Goal: Transaction & Acquisition: Book appointment/travel/reservation

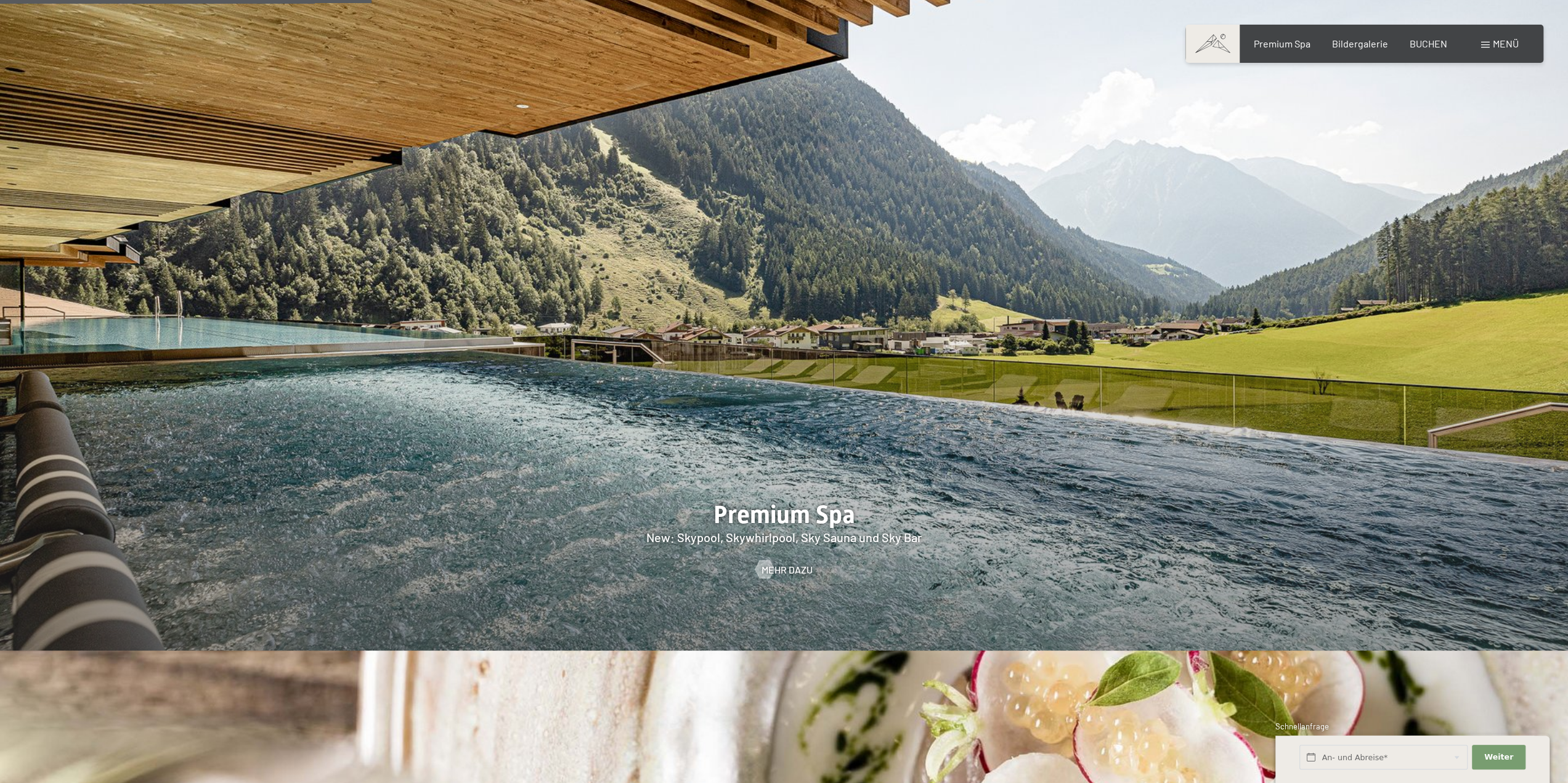
scroll to position [2403, 0]
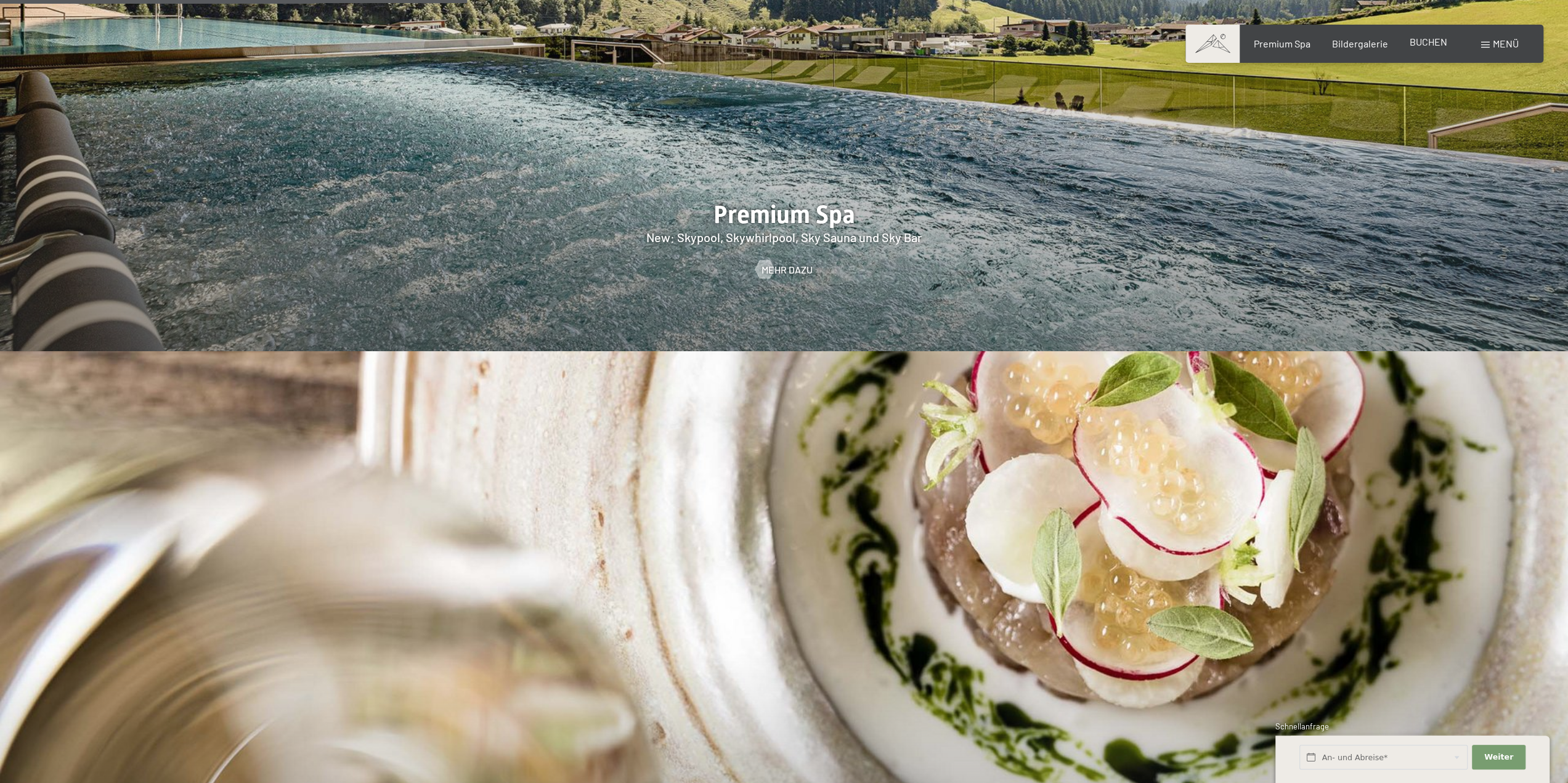
click at [1433, 44] on span "BUCHEN" at bounding box center [1428, 41] width 38 height 12
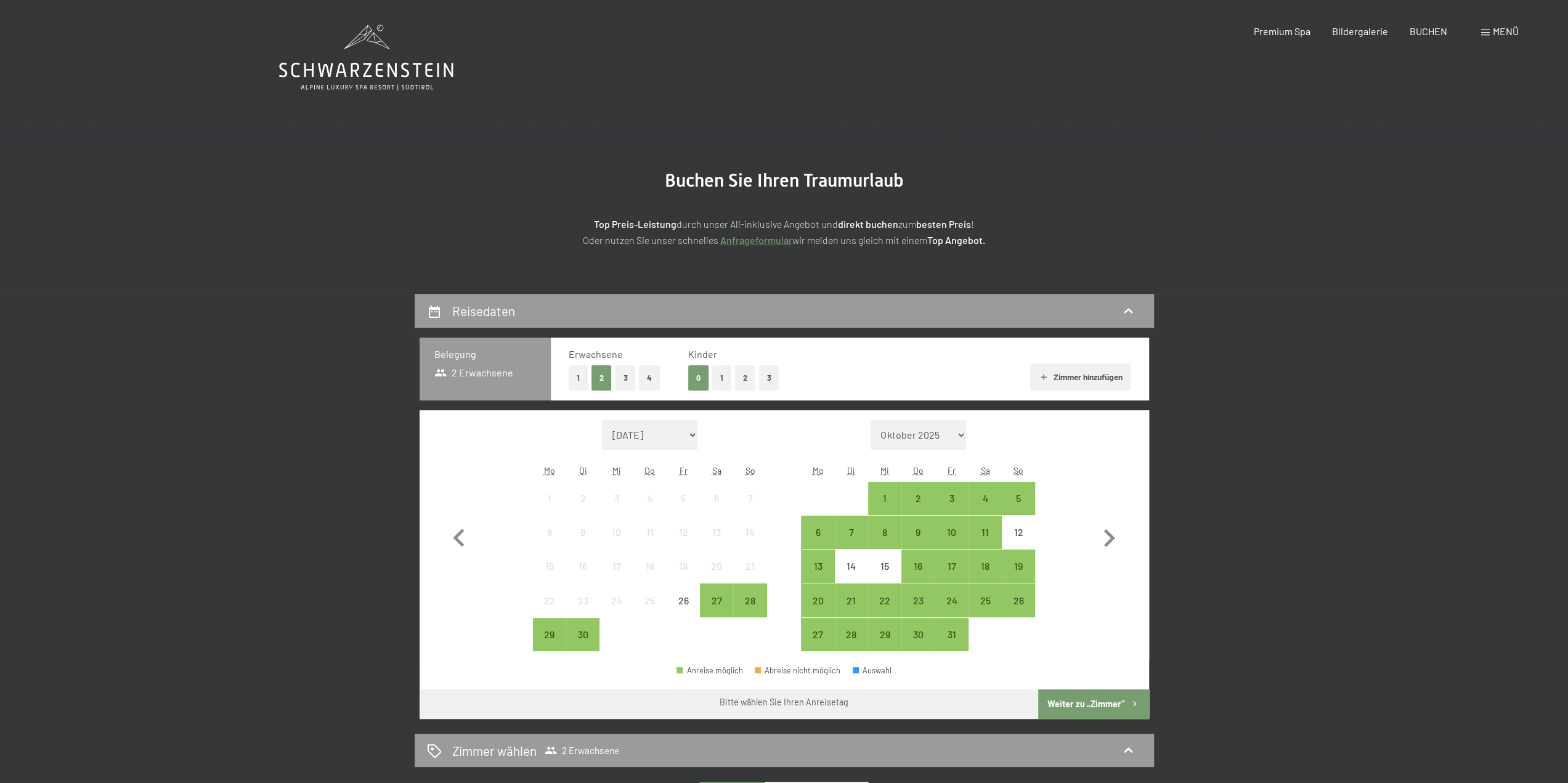
click at [581, 371] on button "1" at bounding box center [578, 378] width 19 height 25
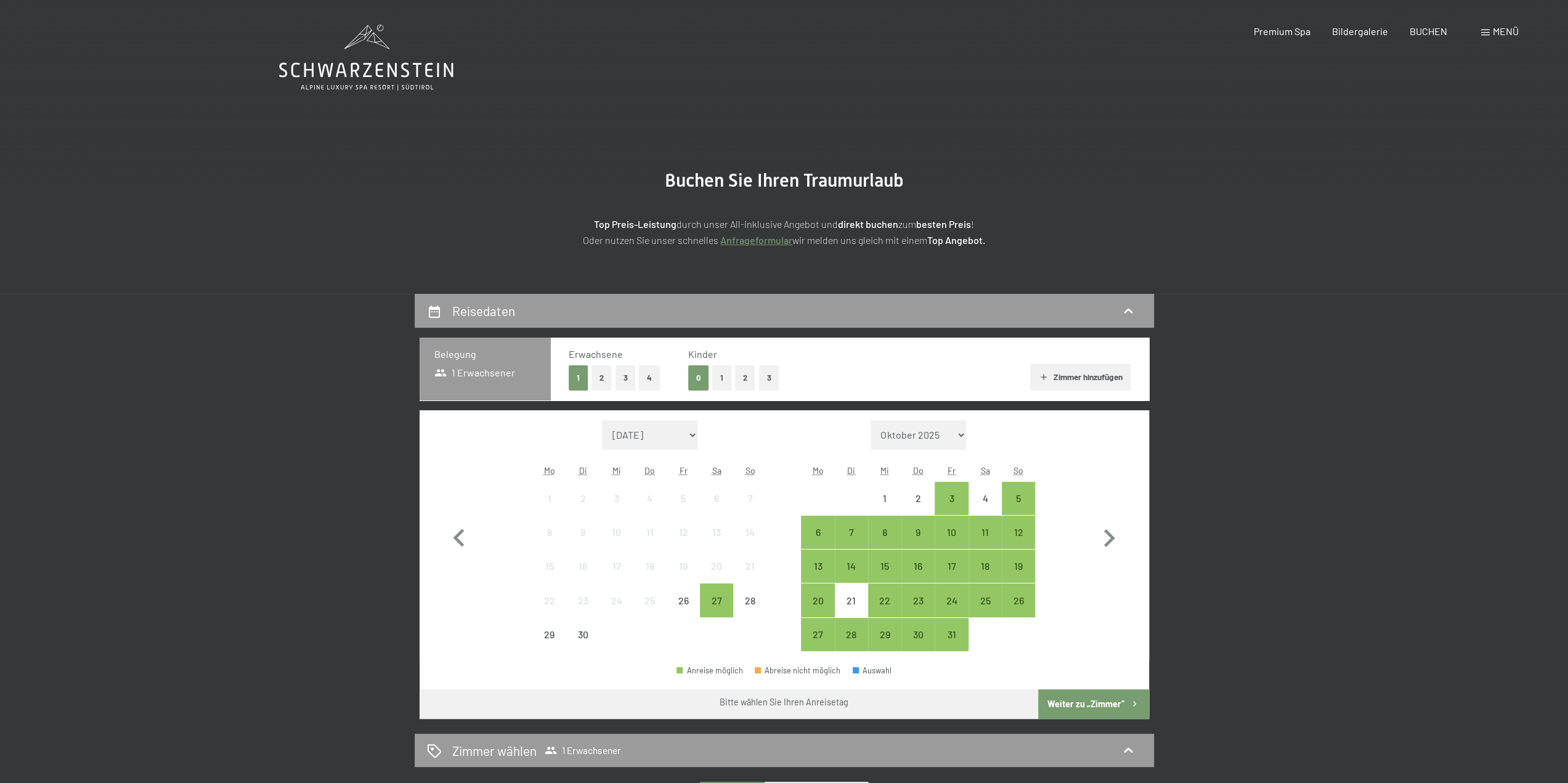
click at [610, 381] on button "2" at bounding box center [601, 378] width 21 height 25
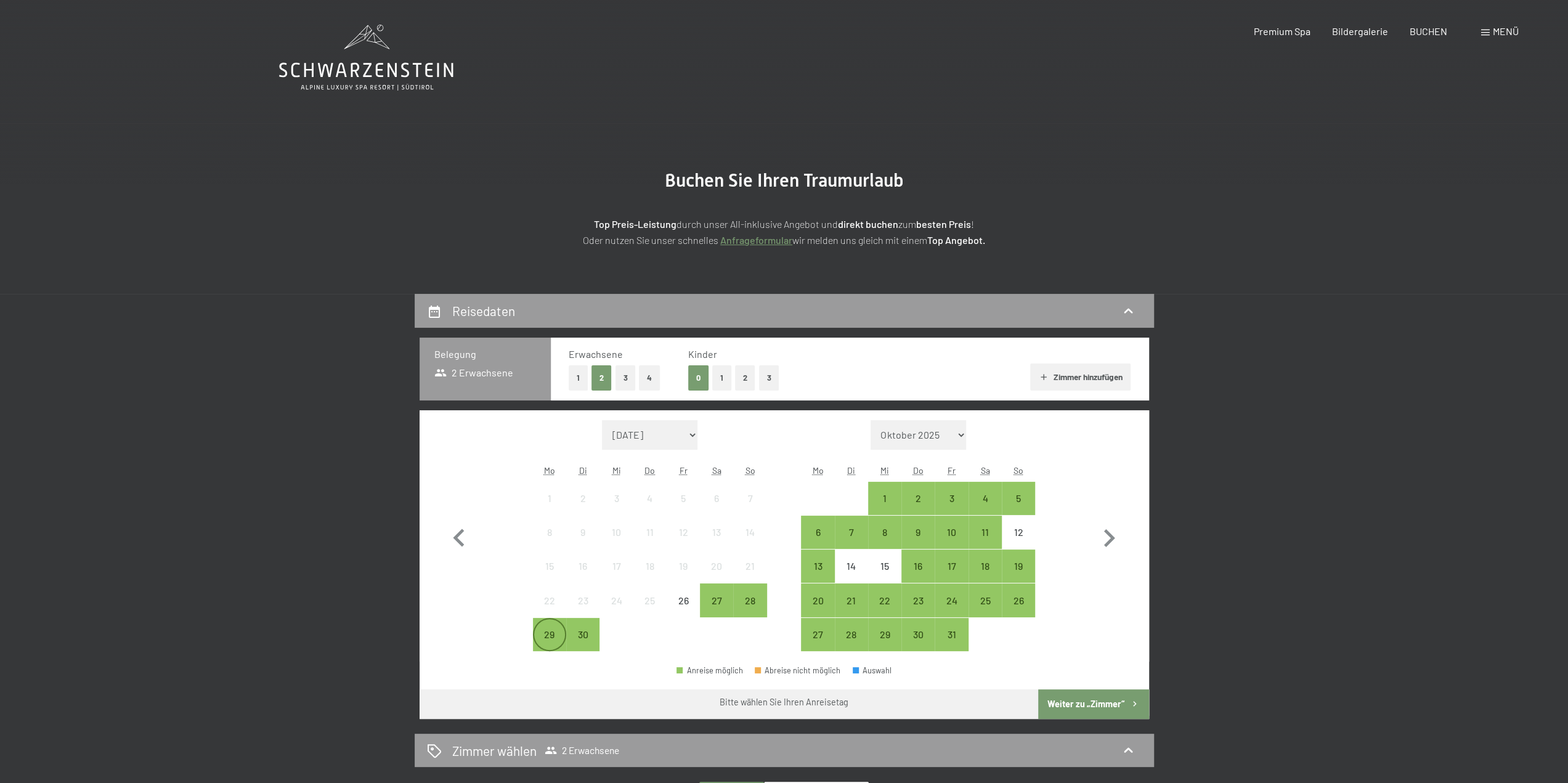
click at [559, 637] on div "29" at bounding box center [550, 645] width 30 height 30
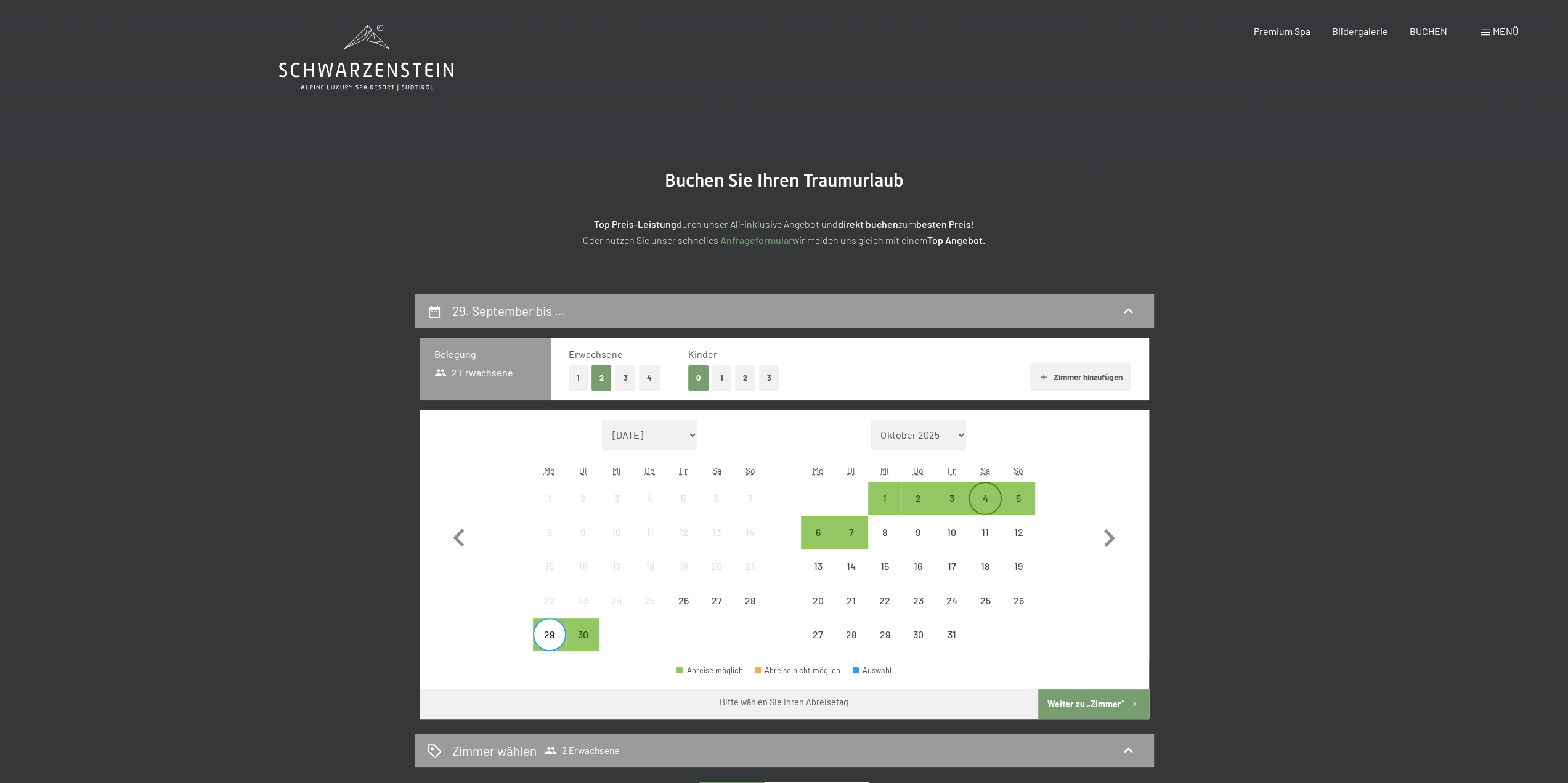
click at [993, 495] on div "4" at bounding box center [985, 509] width 30 height 30
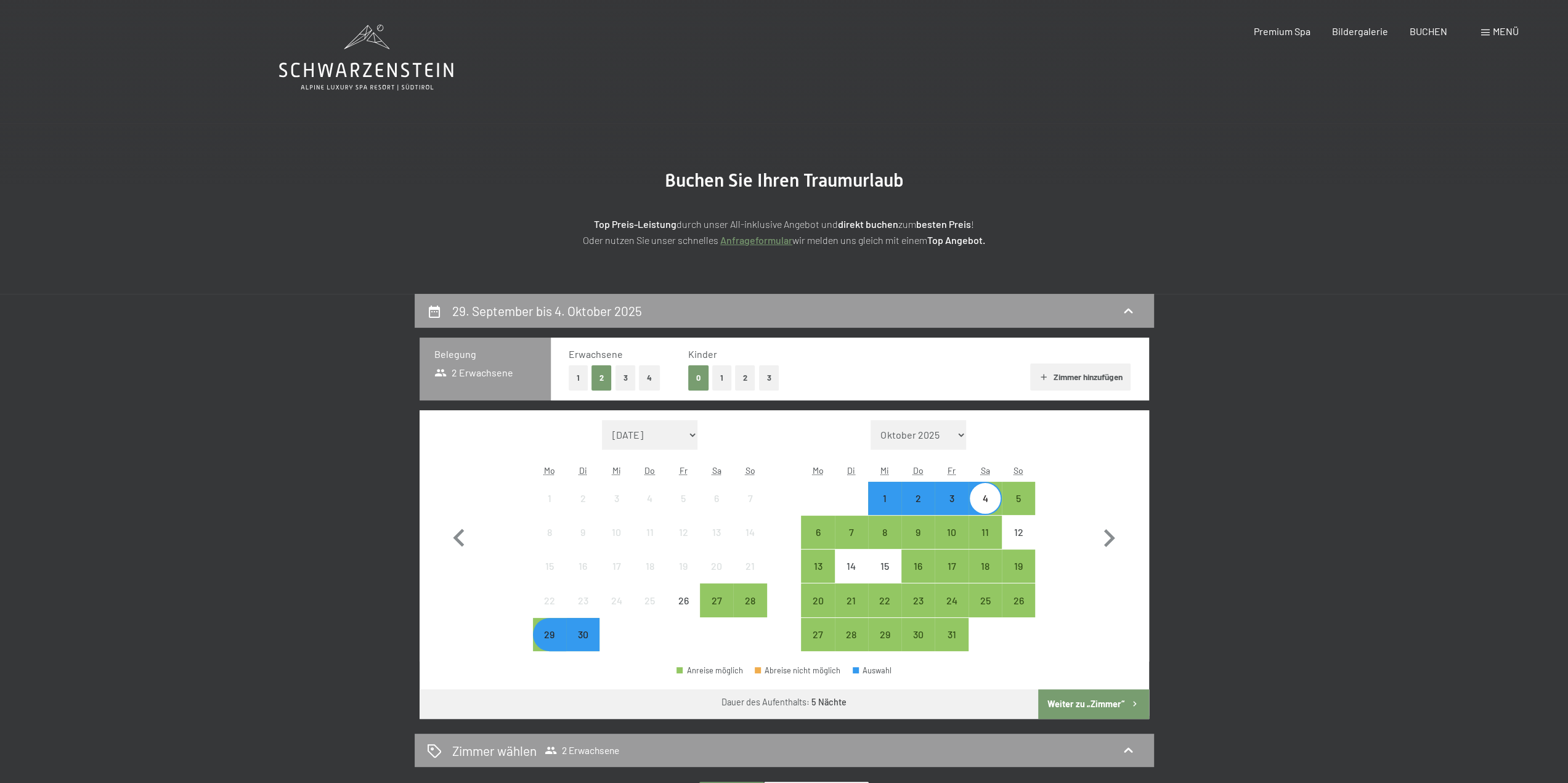
click at [1093, 694] on button "Weiter zu „Zimmer“" at bounding box center [1093, 703] width 110 height 30
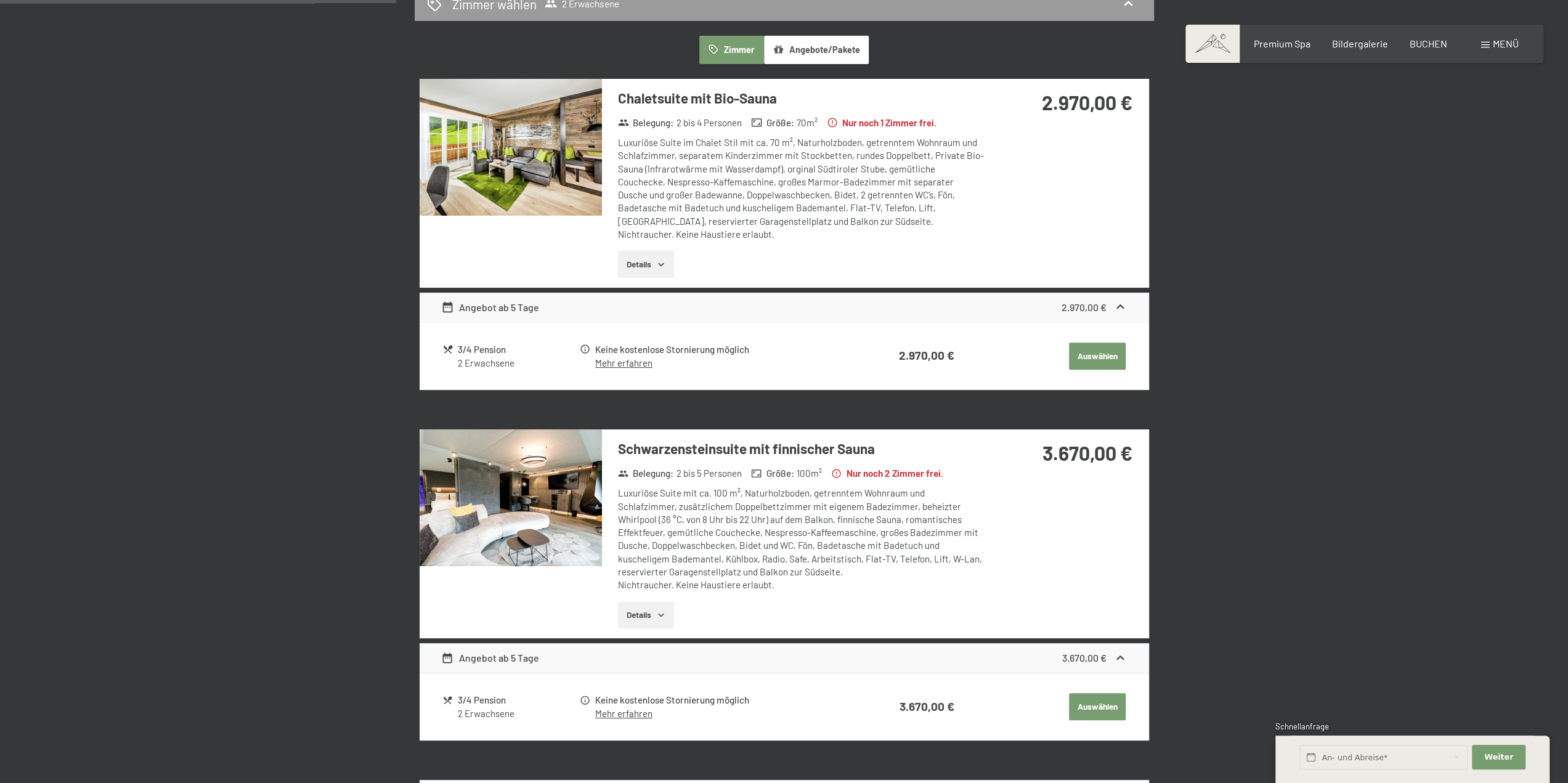
scroll to position [47, 0]
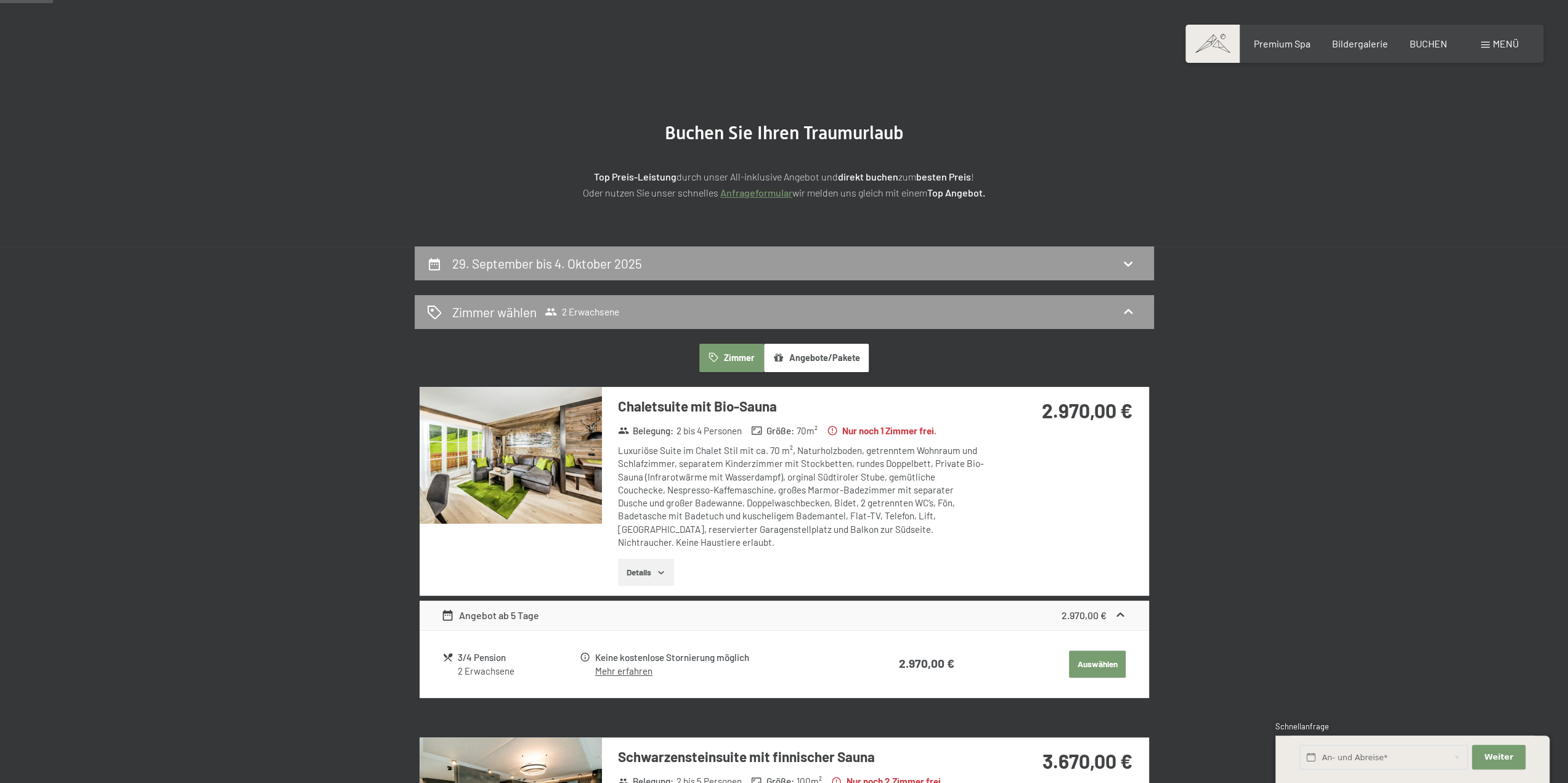
click at [547, 489] on img at bounding box center [511, 455] width 183 height 137
click at [0, 0] on div at bounding box center [0, 0] width 0 height 0
click at [511, 465] on img at bounding box center [511, 455] width 183 height 137
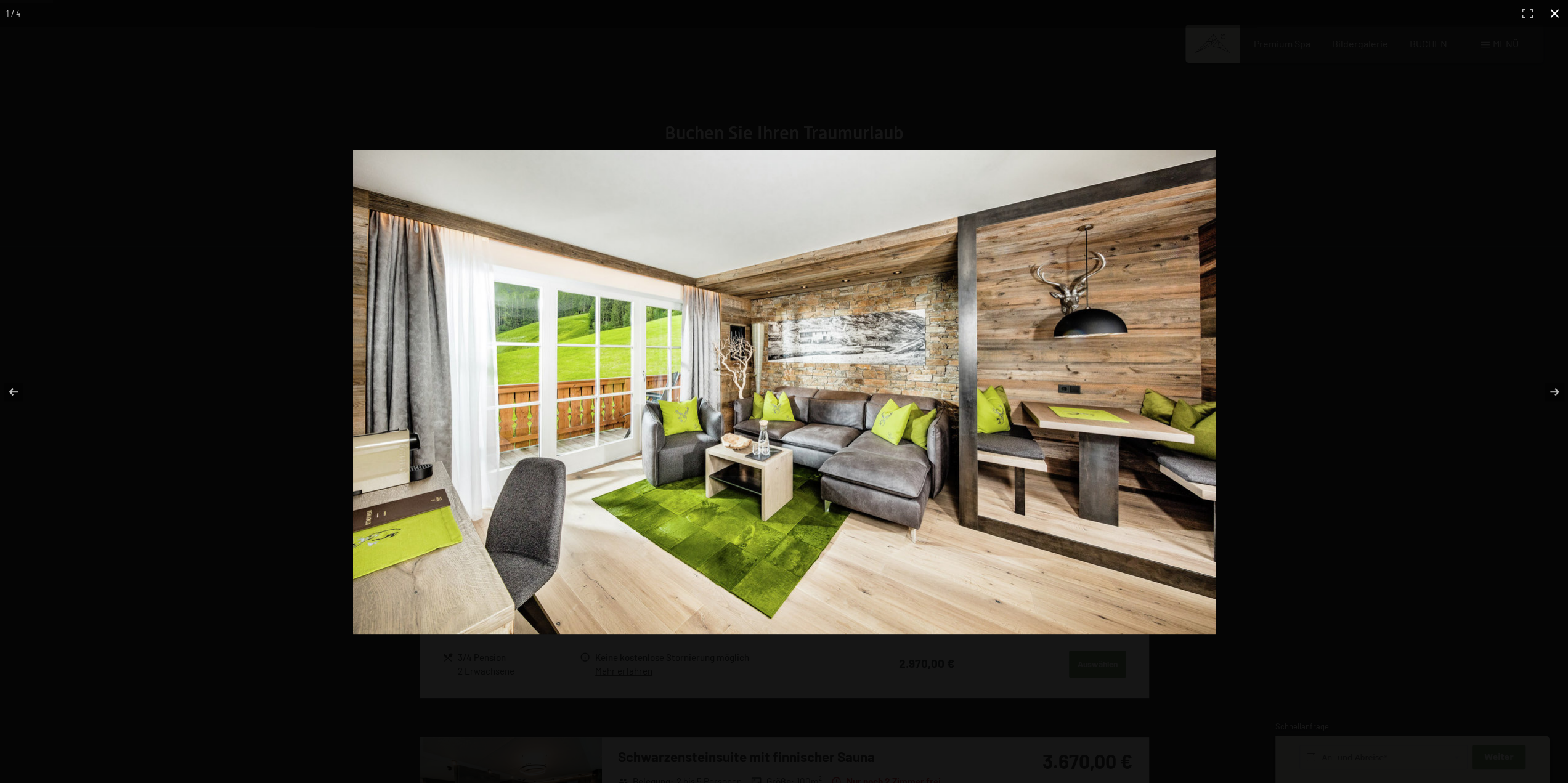
click at [1274, 371] on div at bounding box center [874, 409] width 1042 height 520
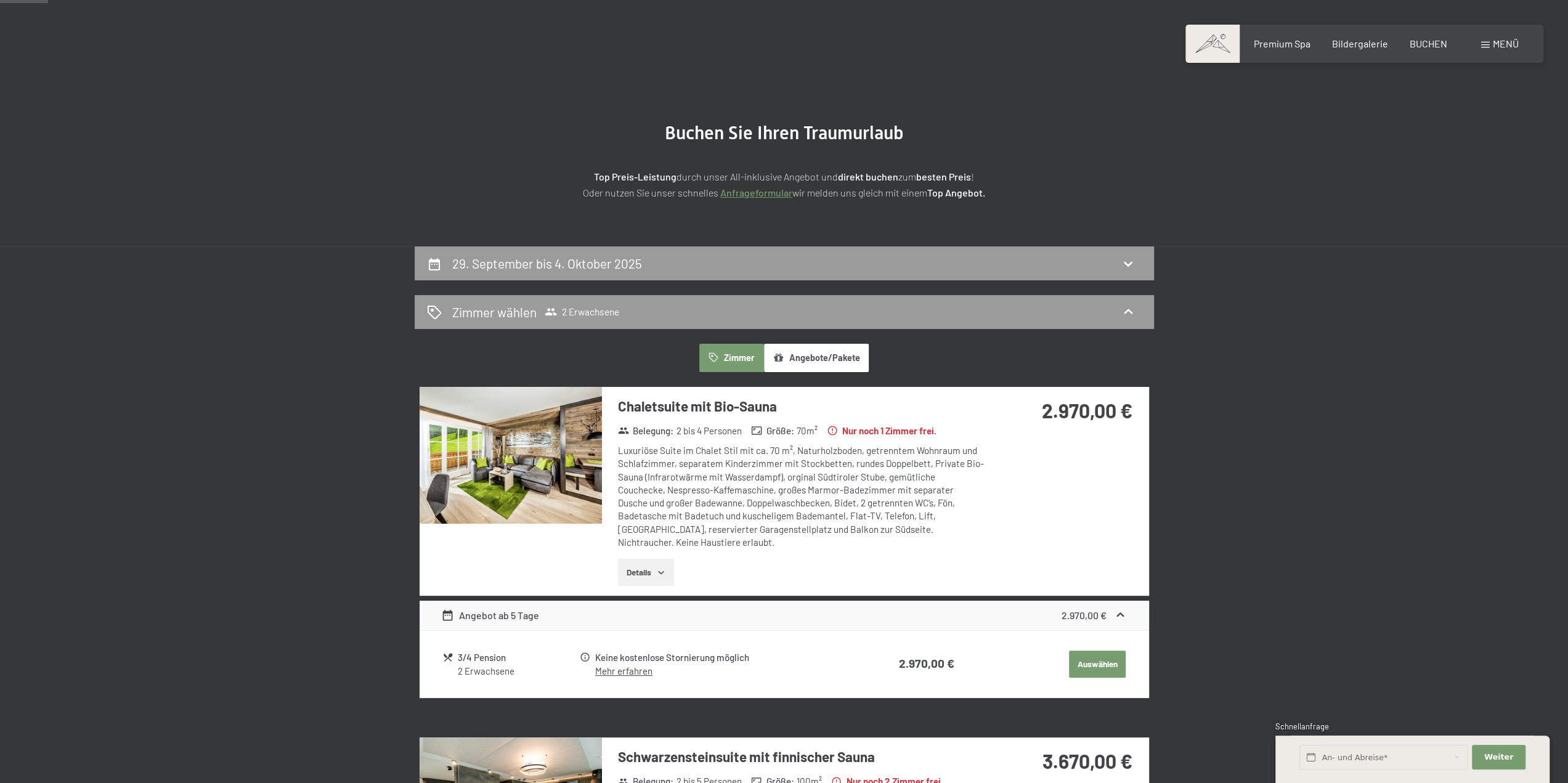
scroll to position [0, 0]
